Goal: Task Accomplishment & Management: Use online tool/utility

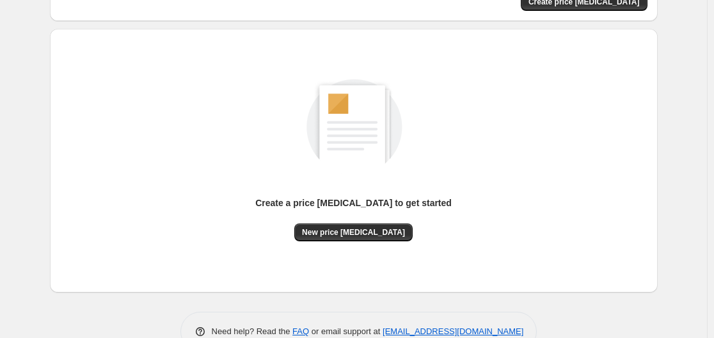
scroll to position [141, 0]
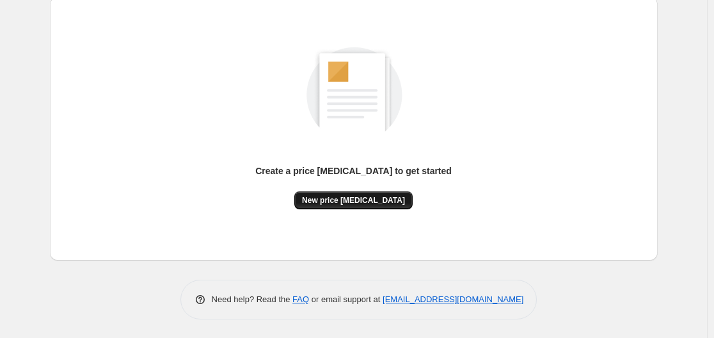
click at [347, 198] on span "New price [MEDICAL_DATA]" at bounding box center [353, 200] width 103 height 10
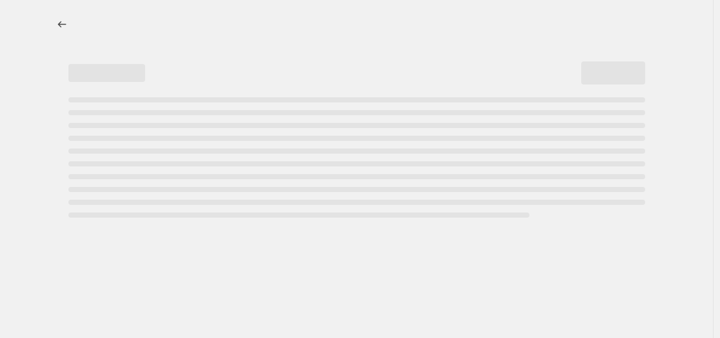
select select "percentage"
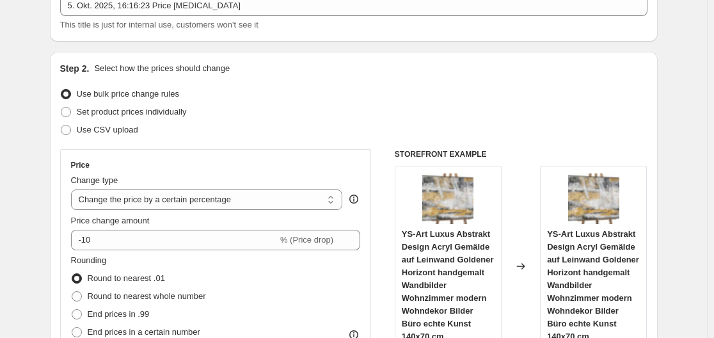
scroll to position [133, 0]
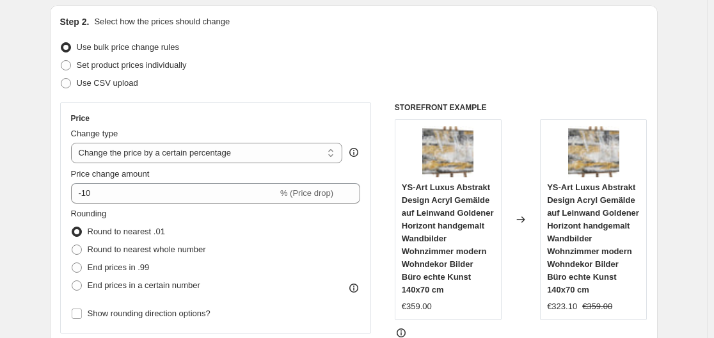
click at [239, 205] on div "Price Change type Change the price to a certain amount Change the price by a ce…" at bounding box center [216, 217] width 290 height 209
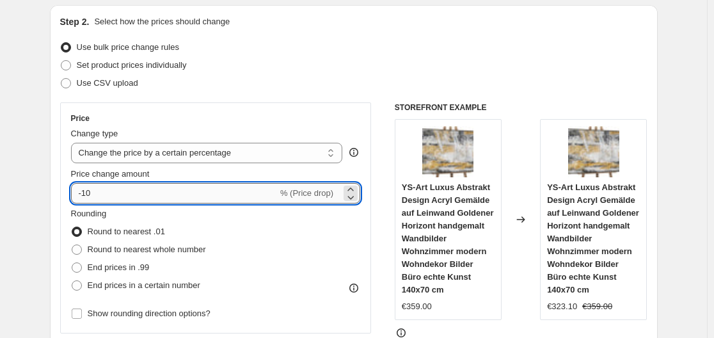
click at [230, 192] on input "-10" at bounding box center [174, 193] width 207 height 20
type input "-1"
type input "-35"
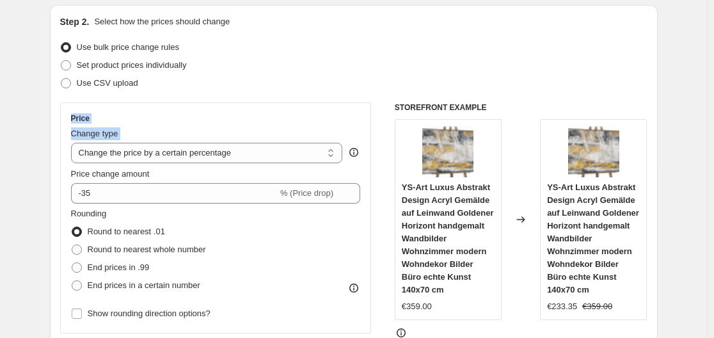
drag, startPoint x: 55, startPoint y: 160, endPoint x: 295, endPoint y: 83, distance: 252.3
click at [295, 83] on div "Step 2. Select how the prices should change Use bulk price change rules Set pro…" at bounding box center [353, 229] width 607 height 449
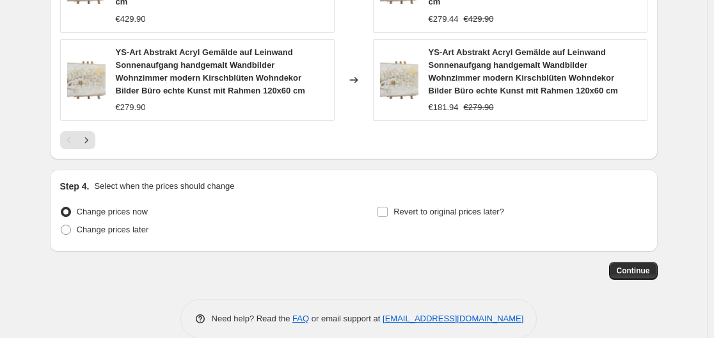
scroll to position [1102, 0]
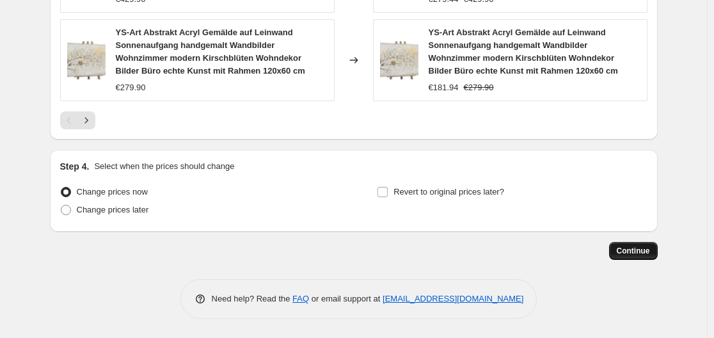
click at [643, 251] on span "Continue" at bounding box center [632, 251] width 33 height 10
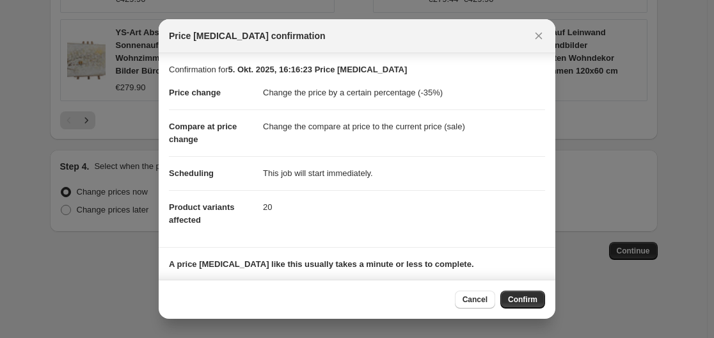
scroll to position [82, 0]
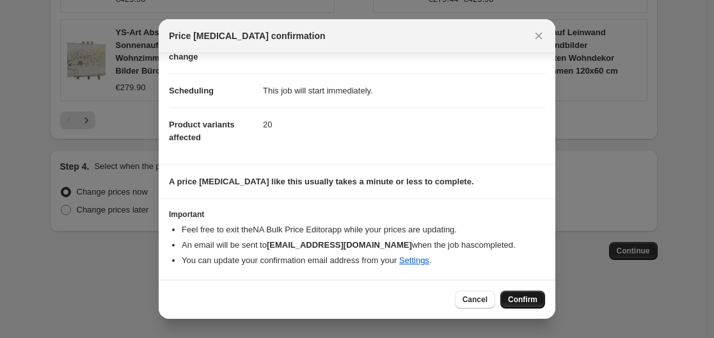
click at [527, 297] on span "Confirm" at bounding box center [522, 299] width 29 height 10
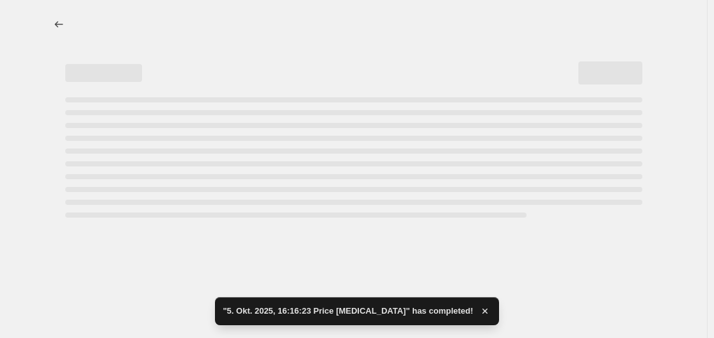
select select "percentage"
